Goal: Navigation & Orientation: Understand site structure

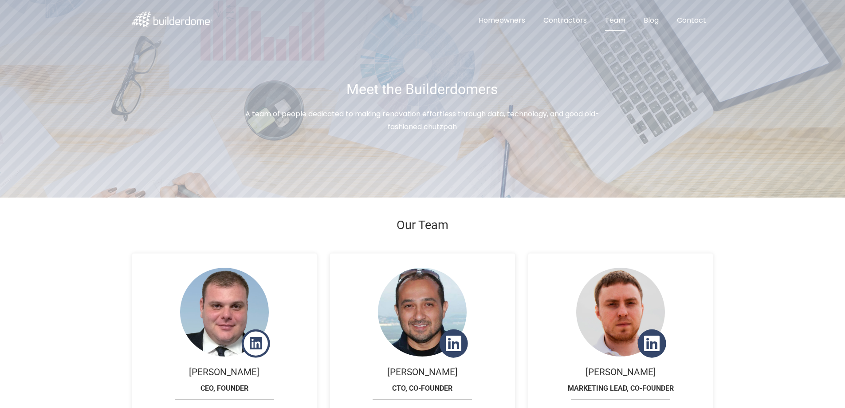
click at [254, 341] on icon at bounding box center [256, 342] width 12 height 14
click at [501, 19] on link "Homeowners" at bounding box center [501, 21] width 61 height 20
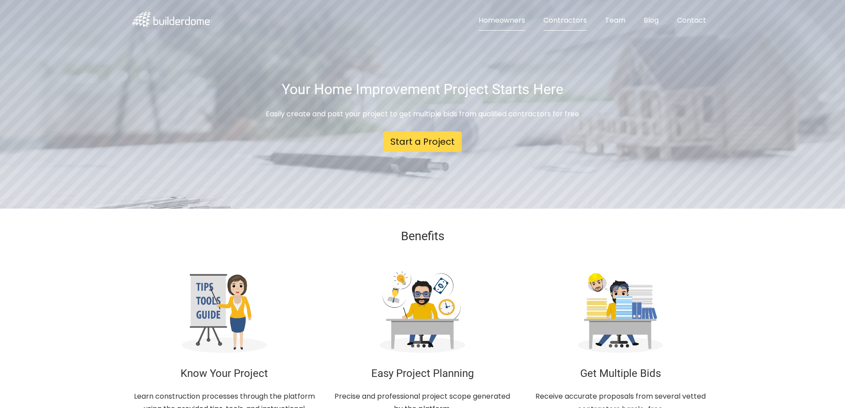
click at [569, 21] on link "Contractors" at bounding box center [565, 21] width 58 height 20
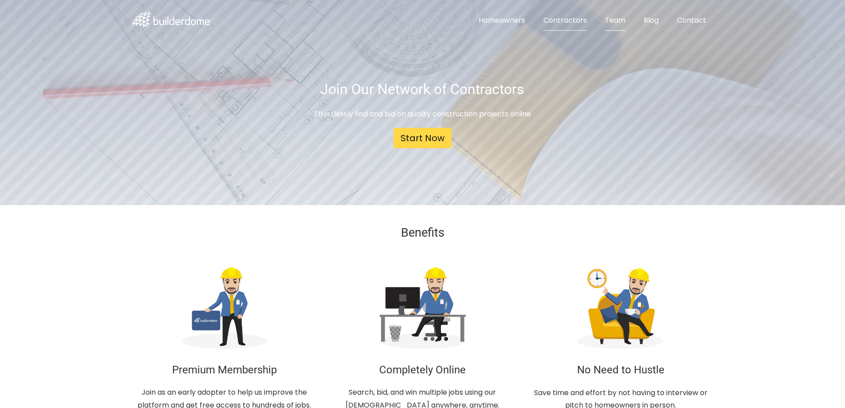
click at [615, 24] on link "Team" at bounding box center [615, 21] width 35 height 20
